Goal: Task Accomplishment & Management: Use online tool/utility

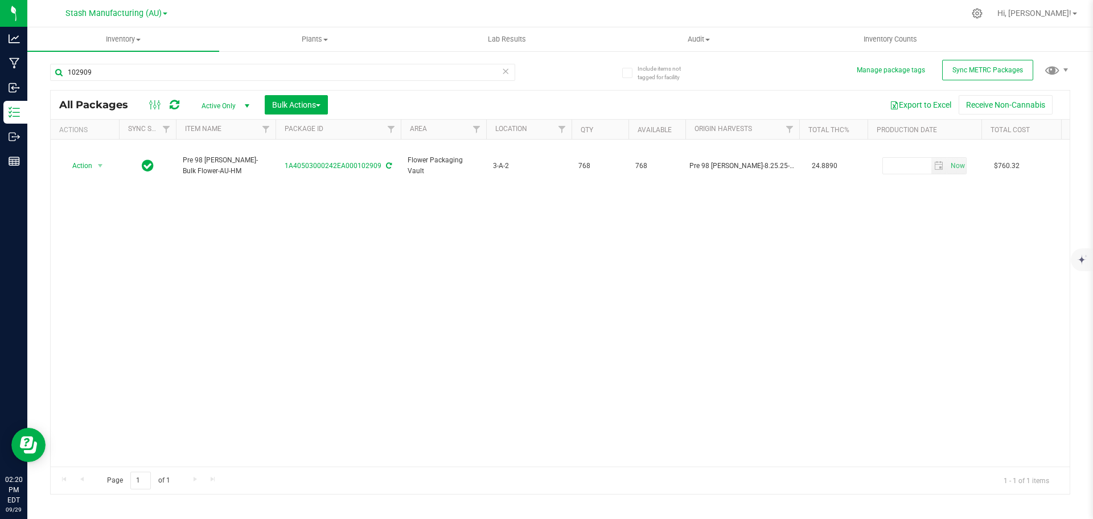
click at [126, 54] on div "102909" at bounding box center [305, 72] width 510 height 36
click at [132, 38] on span "Inventory" at bounding box center [123, 39] width 192 height 10
click at [125, 134] on span "From bill of materials" at bounding box center [78, 137] width 103 height 10
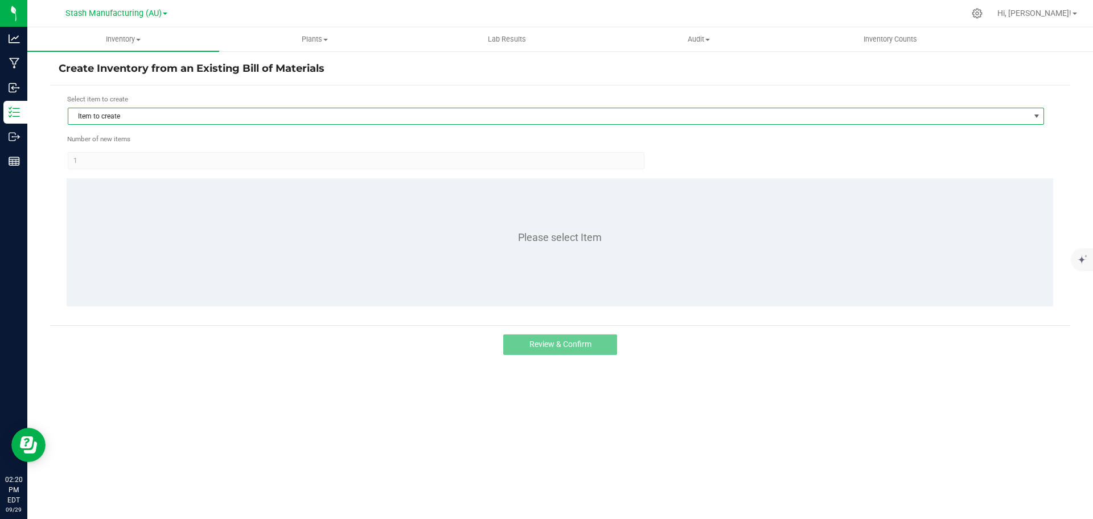
click at [132, 115] on span "Item to create" at bounding box center [548, 116] width 961 height 16
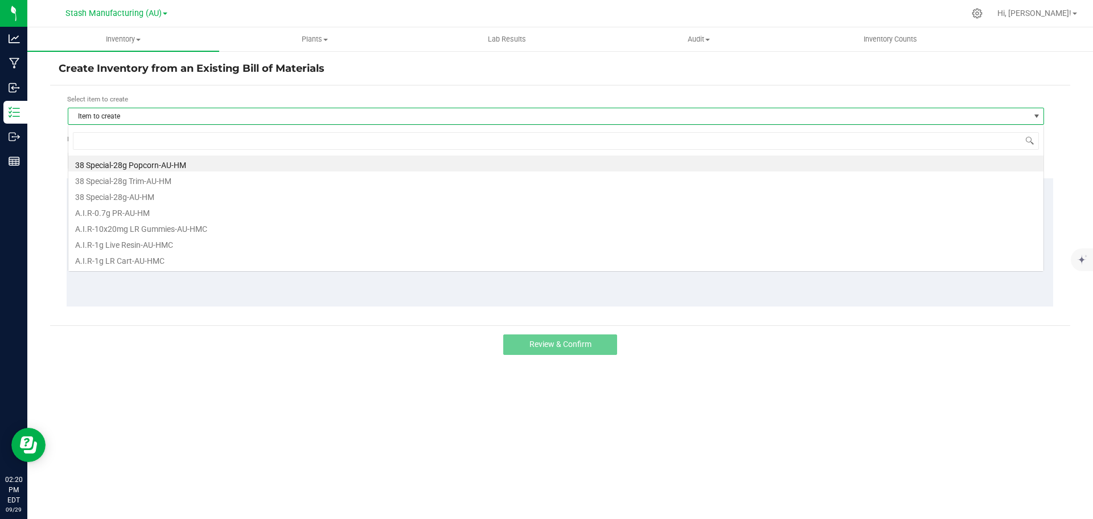
scroll to position [17, 976]
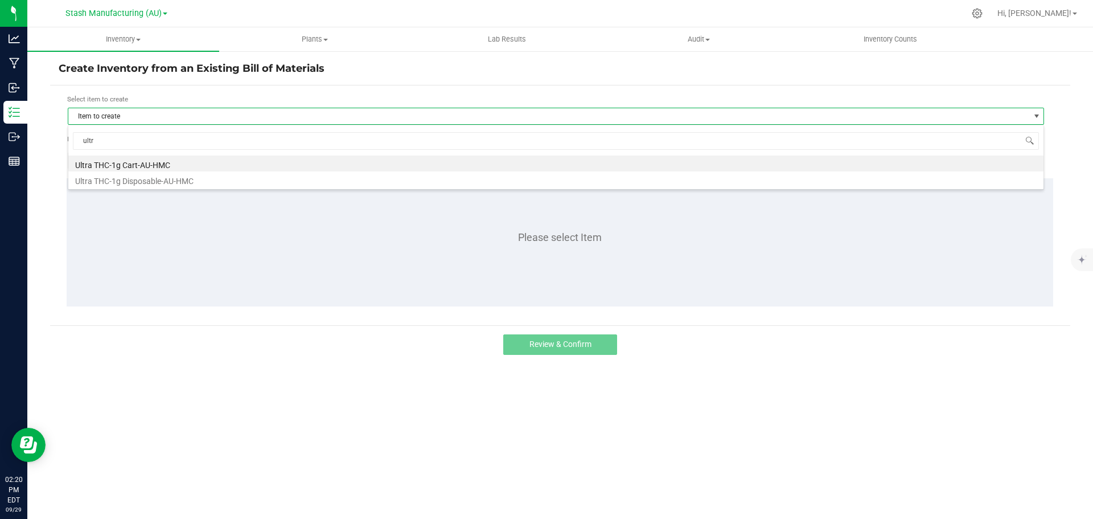
type input "ultra"
click at [142, 177] on li "Ultra THC-1g Disposable-AU-HMC" at bounding box center [555, 179] width 975 height 16
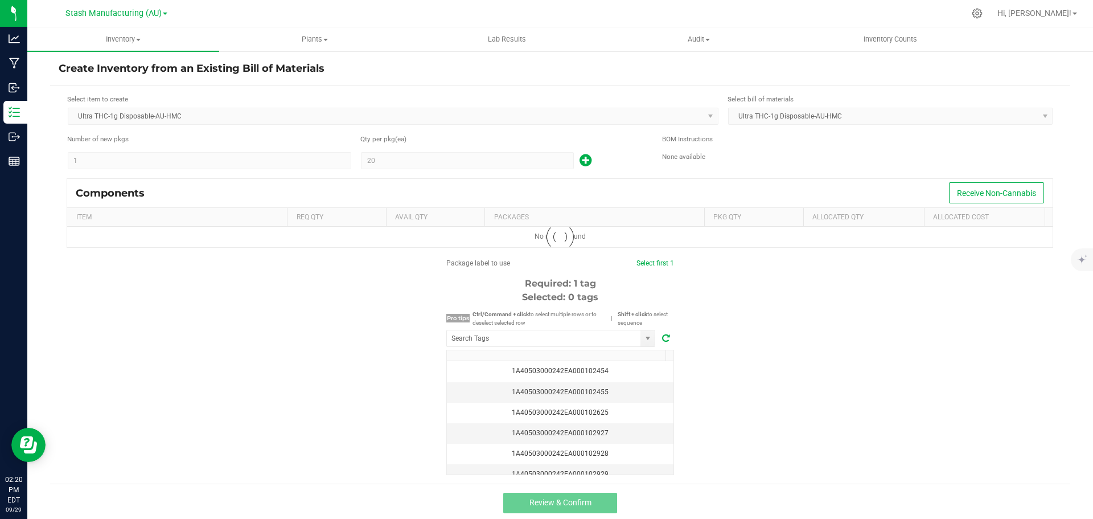
click at [108, 158] on kendo-numerictextbox "1" at bounding box center [210, 160] width 284 height 17
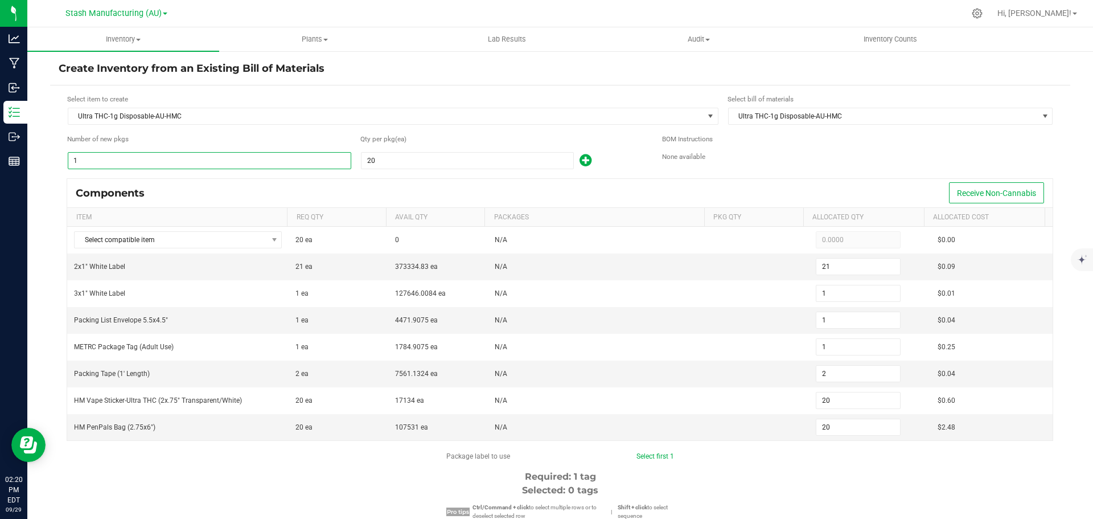
click at [108, 158] on input "1" at bounding box center [209, 161] width 282 height 16
type input "9"
type input "189"
type input "9"
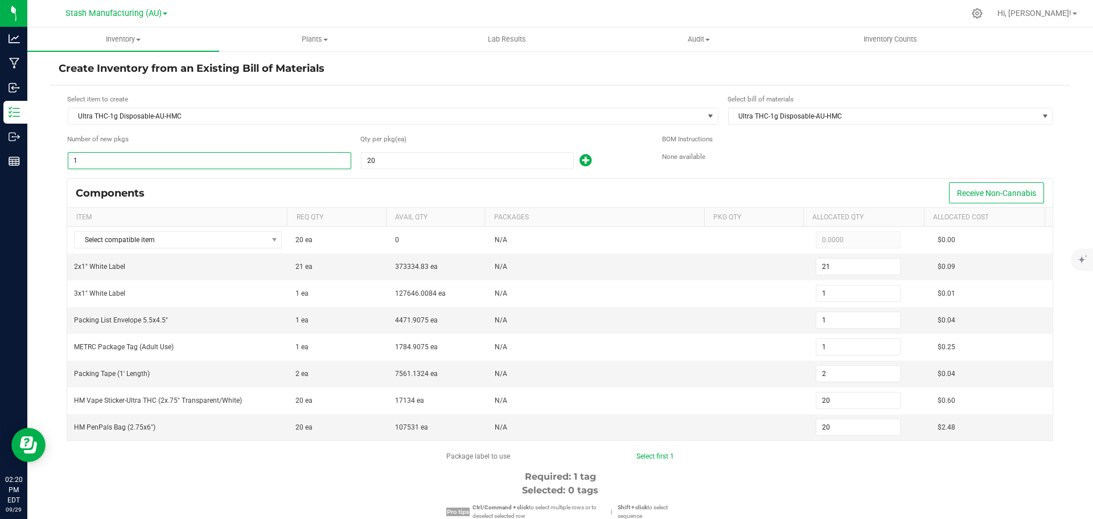
type input "9"
type input "18"
type input "180"
type input "98"
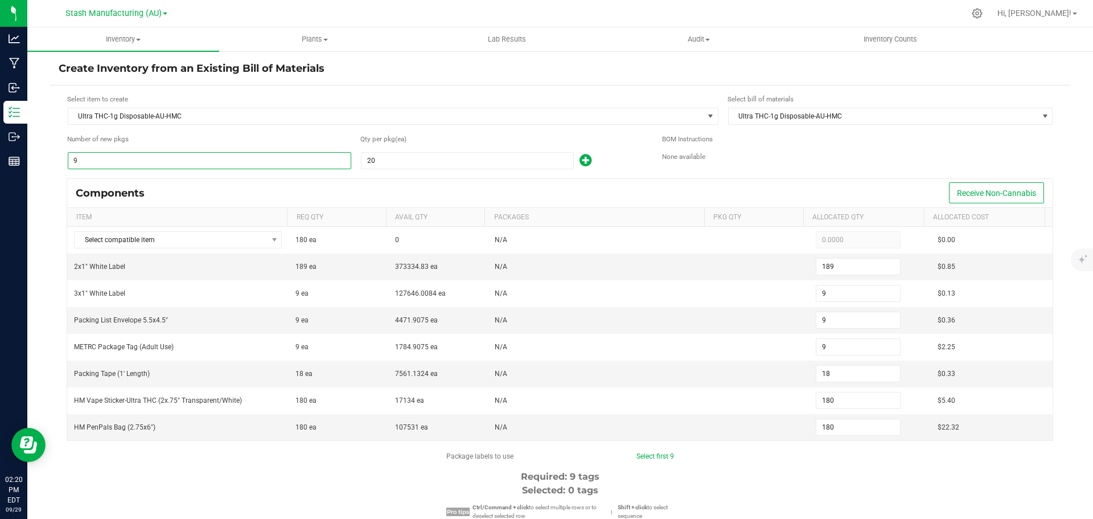
type input "2,058"
type input "98"
type input "196"
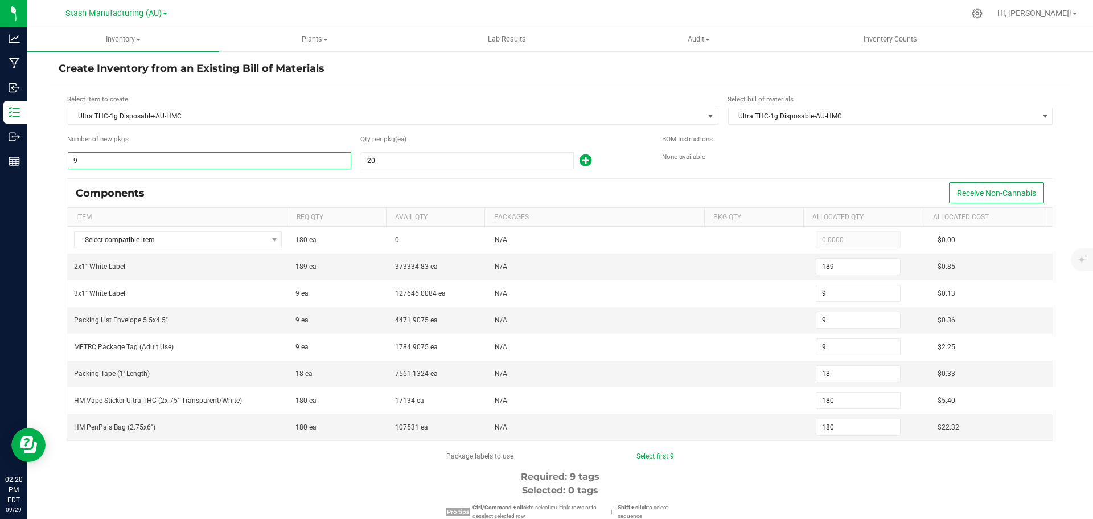
type input "1,960"
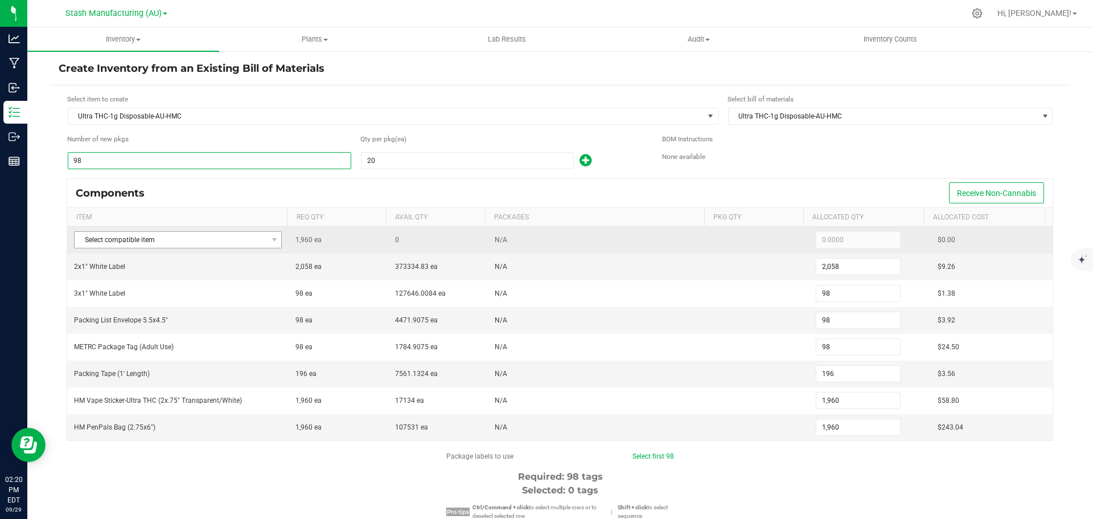
type input "98"
click at [206, 236] on span "Select compatible item" at bounding box center [171, 240] width 192 height 16
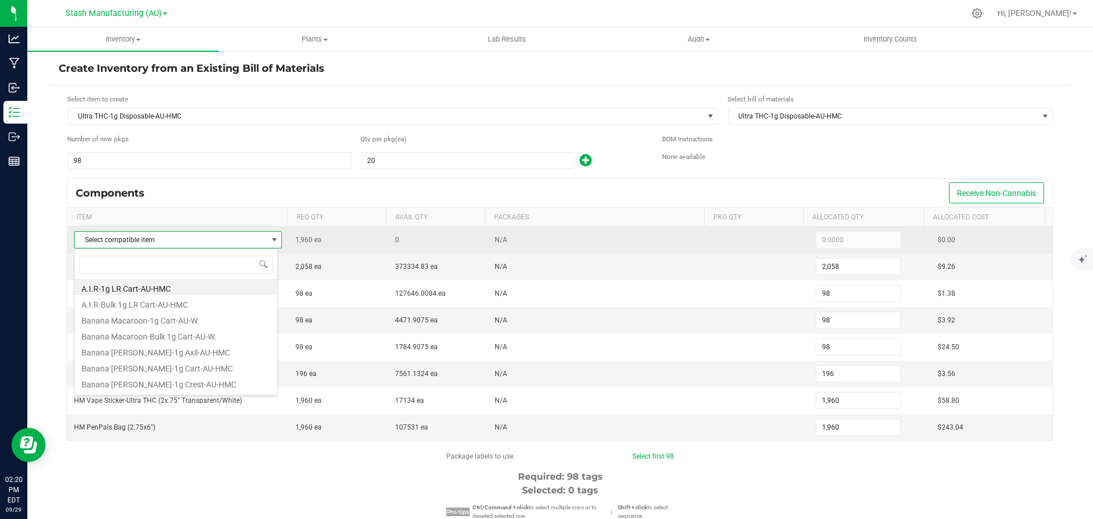
scroll to position [17, 204]
type input "ultra"
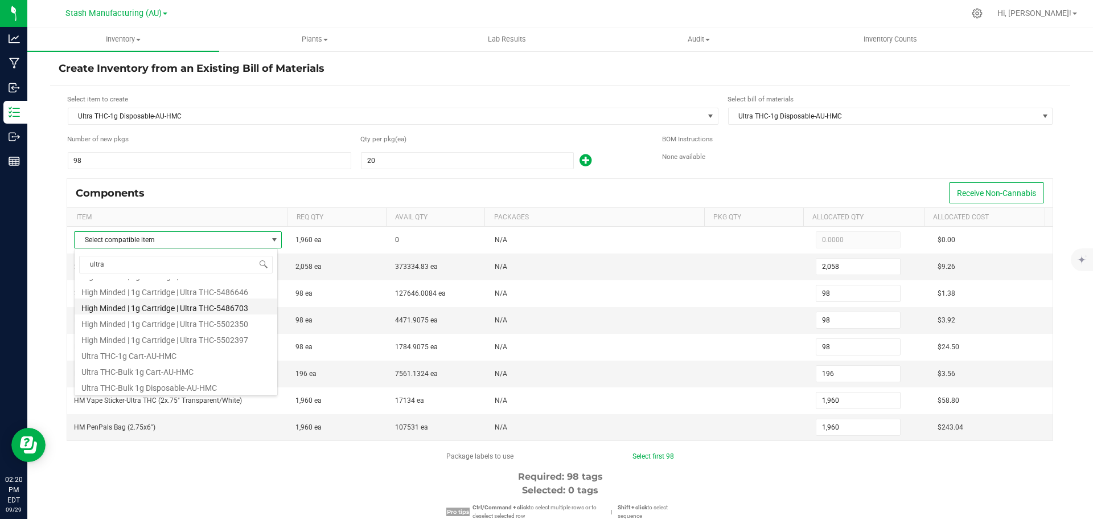
scroll to position [61, 0]
click at [182, 387] on li "Ultra THC-Bulk 1g Disposable-AU-HMC" at bounding box center [176, 385] width 203 height 16
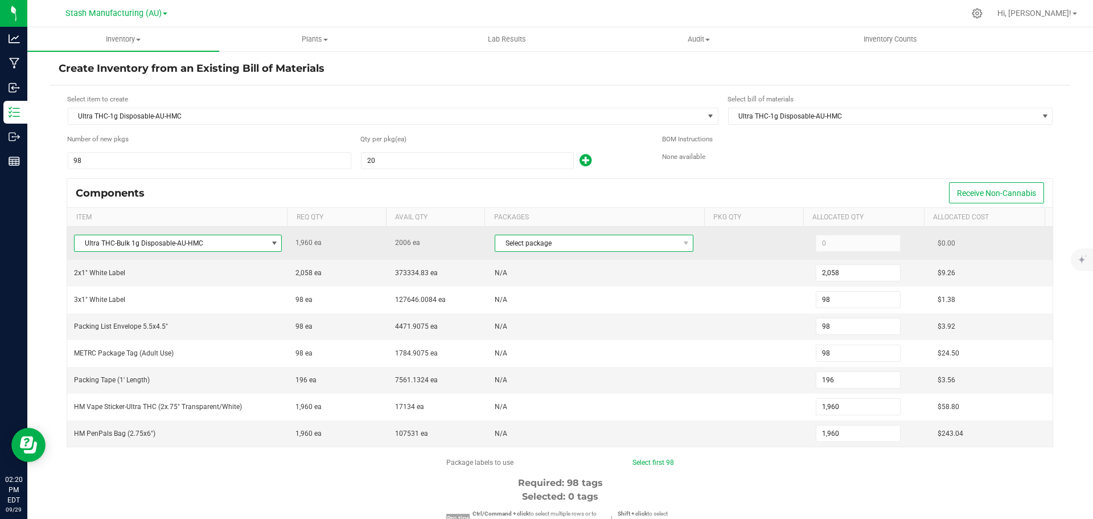
click at [572, 245] on span "Select package" at bounding box center [586, 243] width 183 height 16
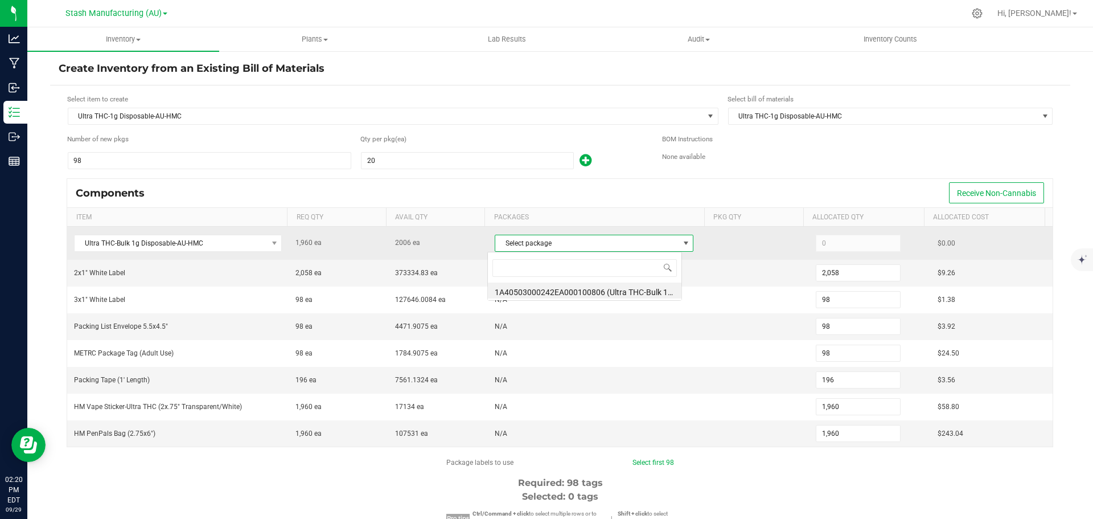
scroll to position [17, 195]
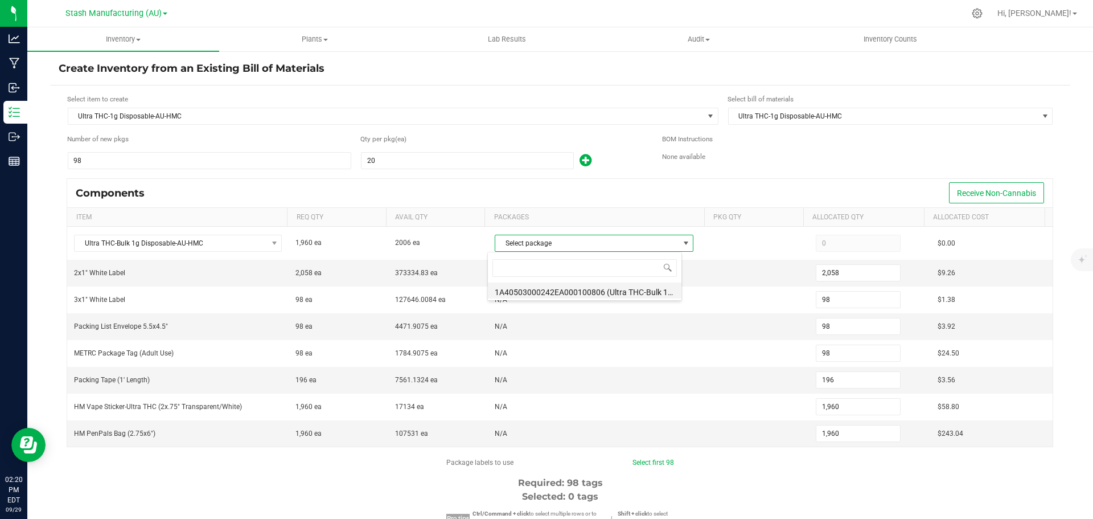
click at [580, 290] on li "1A40503000242EA000100806 (Ultra THC-Bulk 1g Disposable-AU-HMC-9.9.25)" at bounding box center [585, 290] width 194 height 16
type input "1,960"
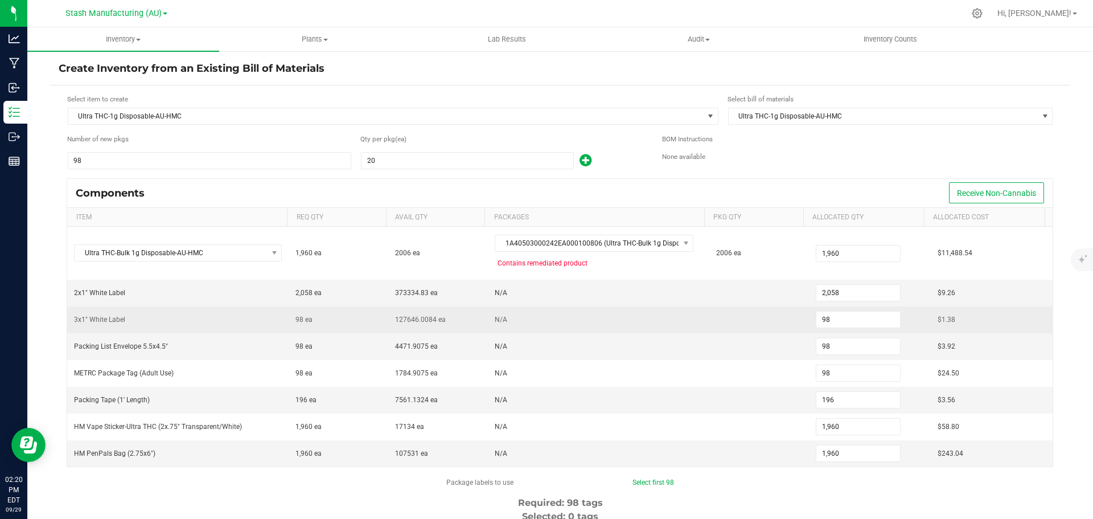
click at [650, 315] on td "N/A" at bounding box center [598, 319] width 221 height 27
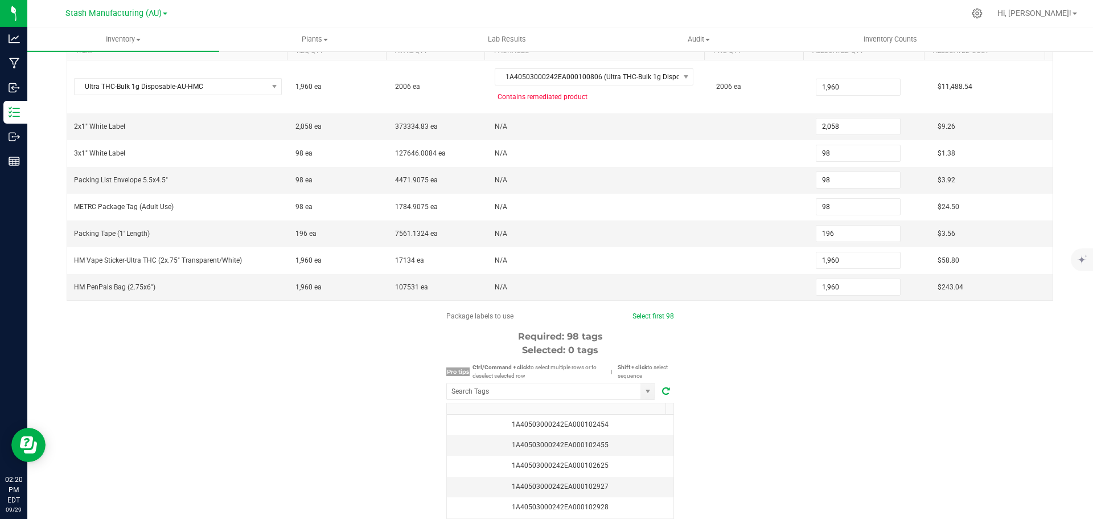
scroll to position [171, 0]
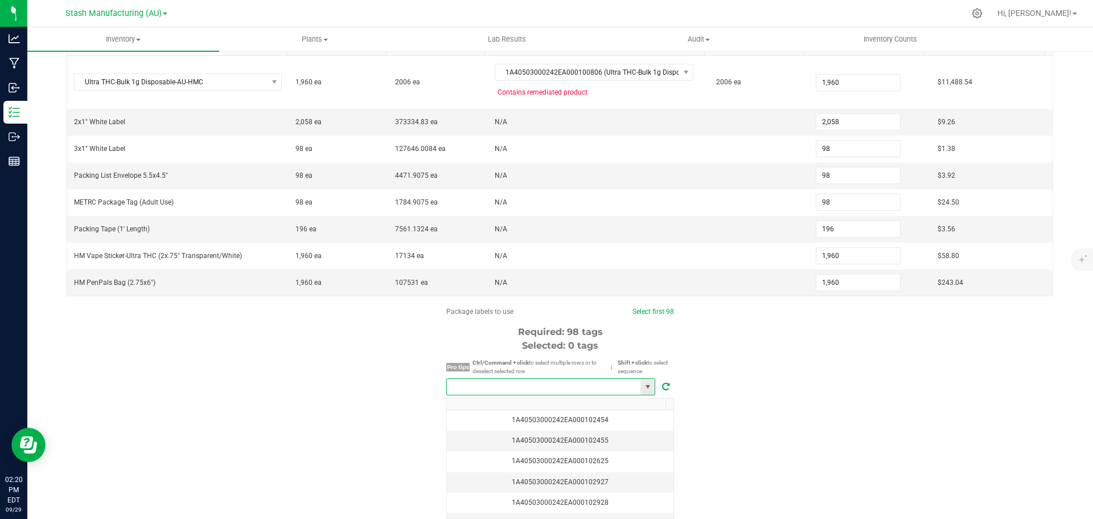
click at [499, 389] on input "NO DATA FOUND" at bounding box center [544, 387] width 194 height 16
click at [543, 410] on li "1A40503000242EA000103361" at bounding box center [547, 407] width 208 height 19
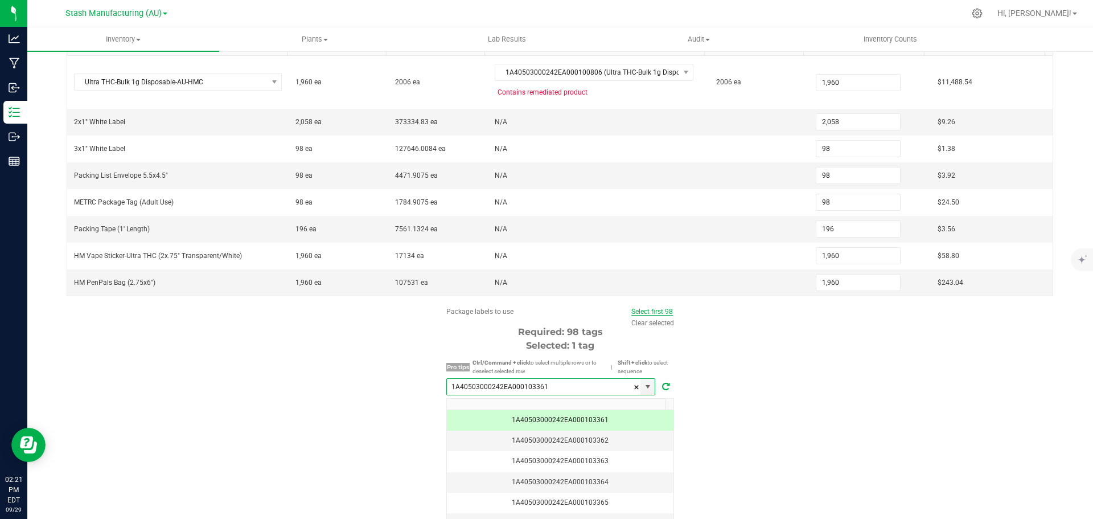
type input "1A40503000242EA000103361"
click at [660, 311] on link "Select first 98" at bounding box center [652, 311] width 42 height 8
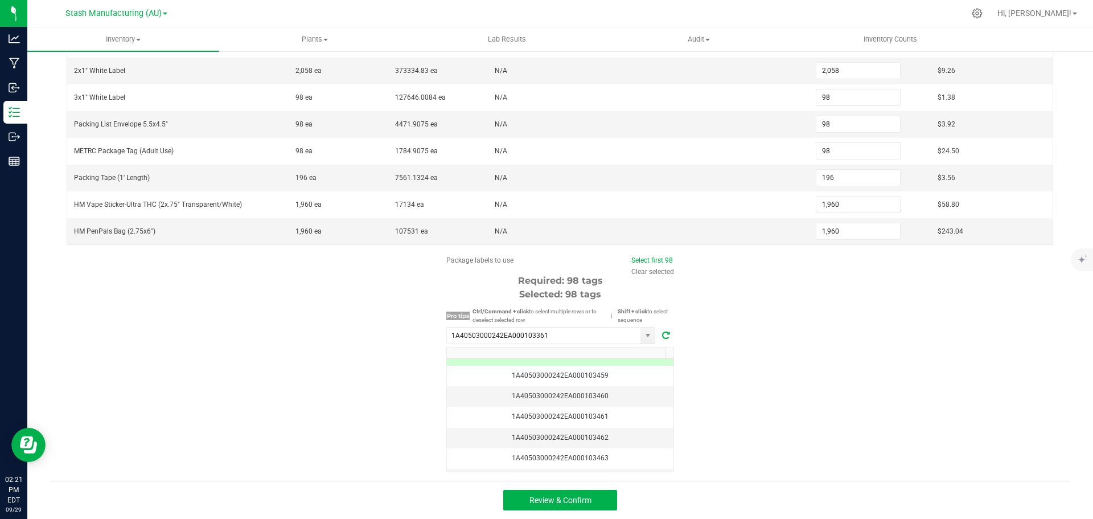
scroll to position [1993, 0]
click at [559, 504] on span "Review & Confirm" at bounding box center [560, 499] width 62 height 9
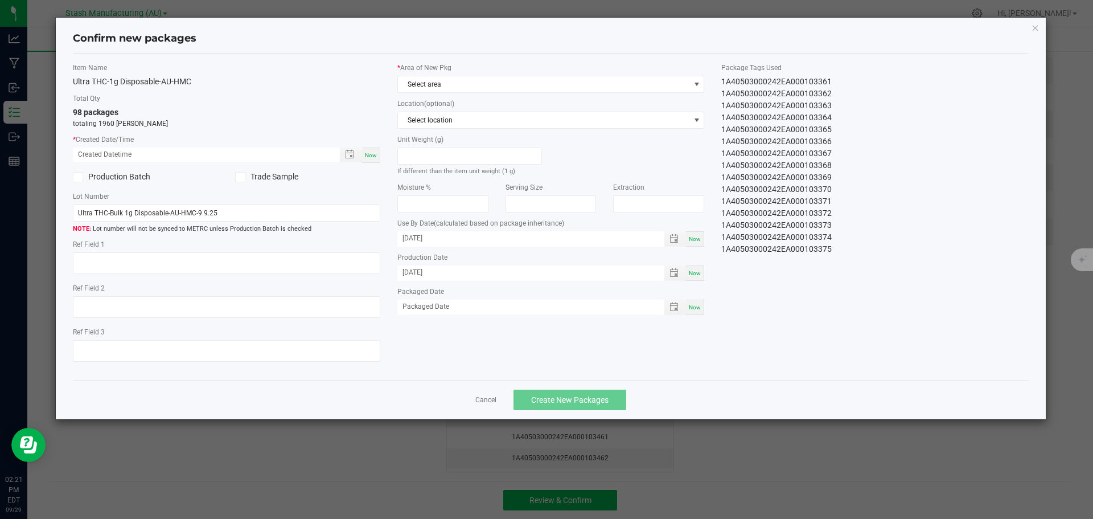
click at [370, 155] on span "Now" at bounding box center [371, 155] width 12 height 6
type input "[DATE] 02:21 PM"
click at [440, 87] on span "Select area" at bounding box center [544, 84] width 292 height 16
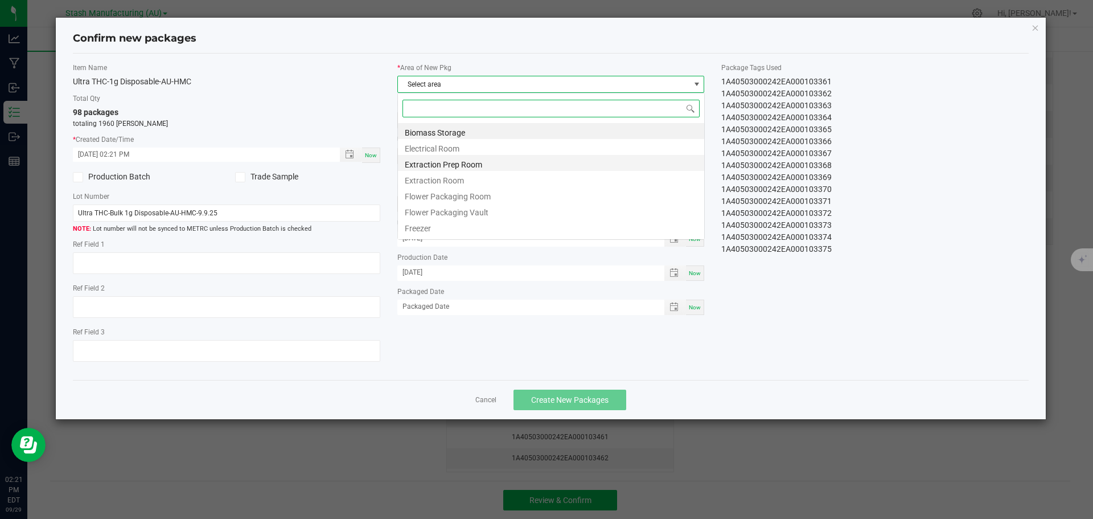
scroll to position [17, 307]
click at [446, 196] on li "Flower Packaging Room" at bounding box center [551, 195] width 306 height 16
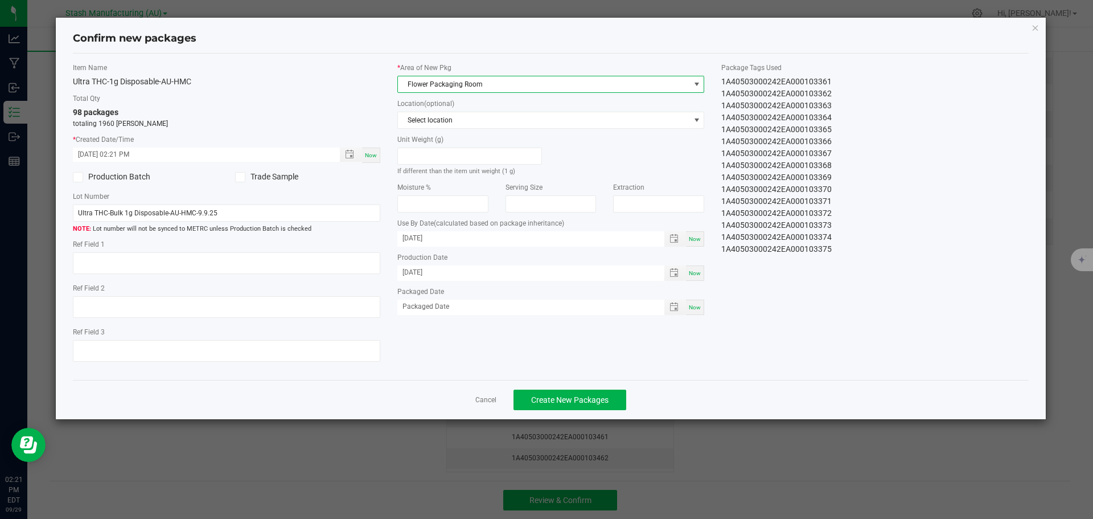
click at [697, 308] on span "Now" at bounding box center [695, 307] width 12 height 6
type input "[DATE]"
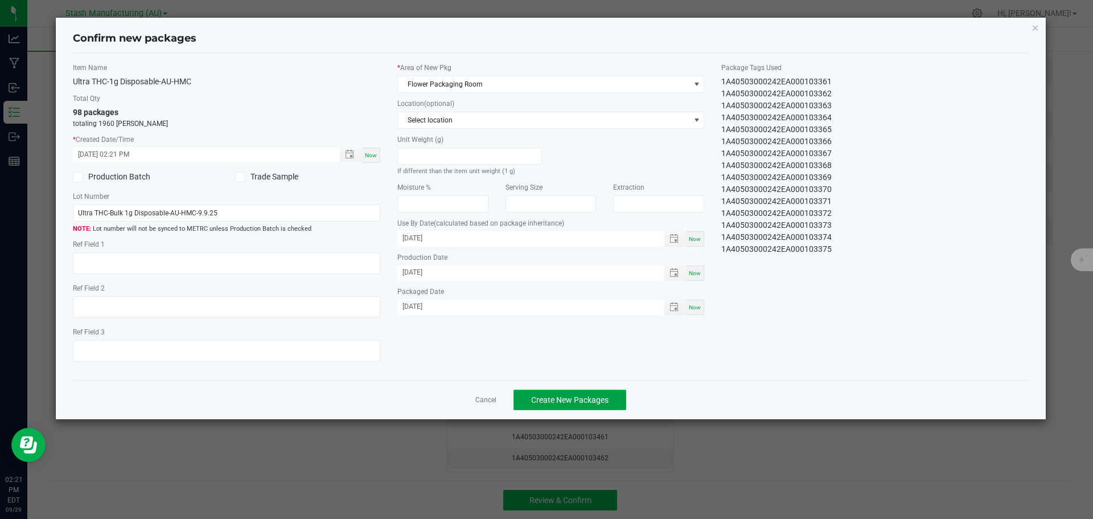
click at [582, 402] on span "Create New Packages" at bounding box center [569, 399] width 77 height 9
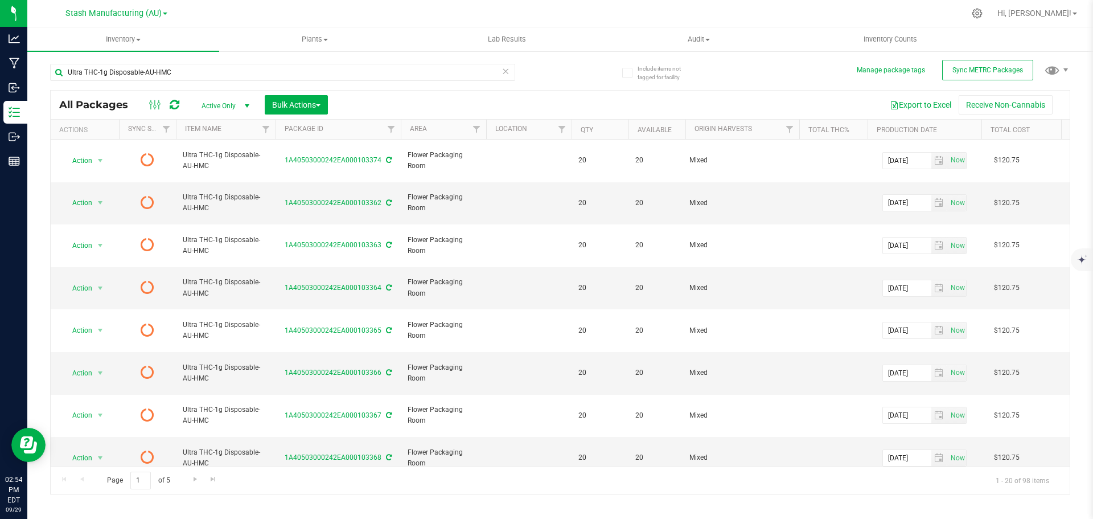
click at [33, 161] on div "Include items not tagged for facility Manage package tags Sync METRC Packages U…" at bounding box center [560, 223] width 1066 height 347
